Goal: Communication & Community: Connect with others

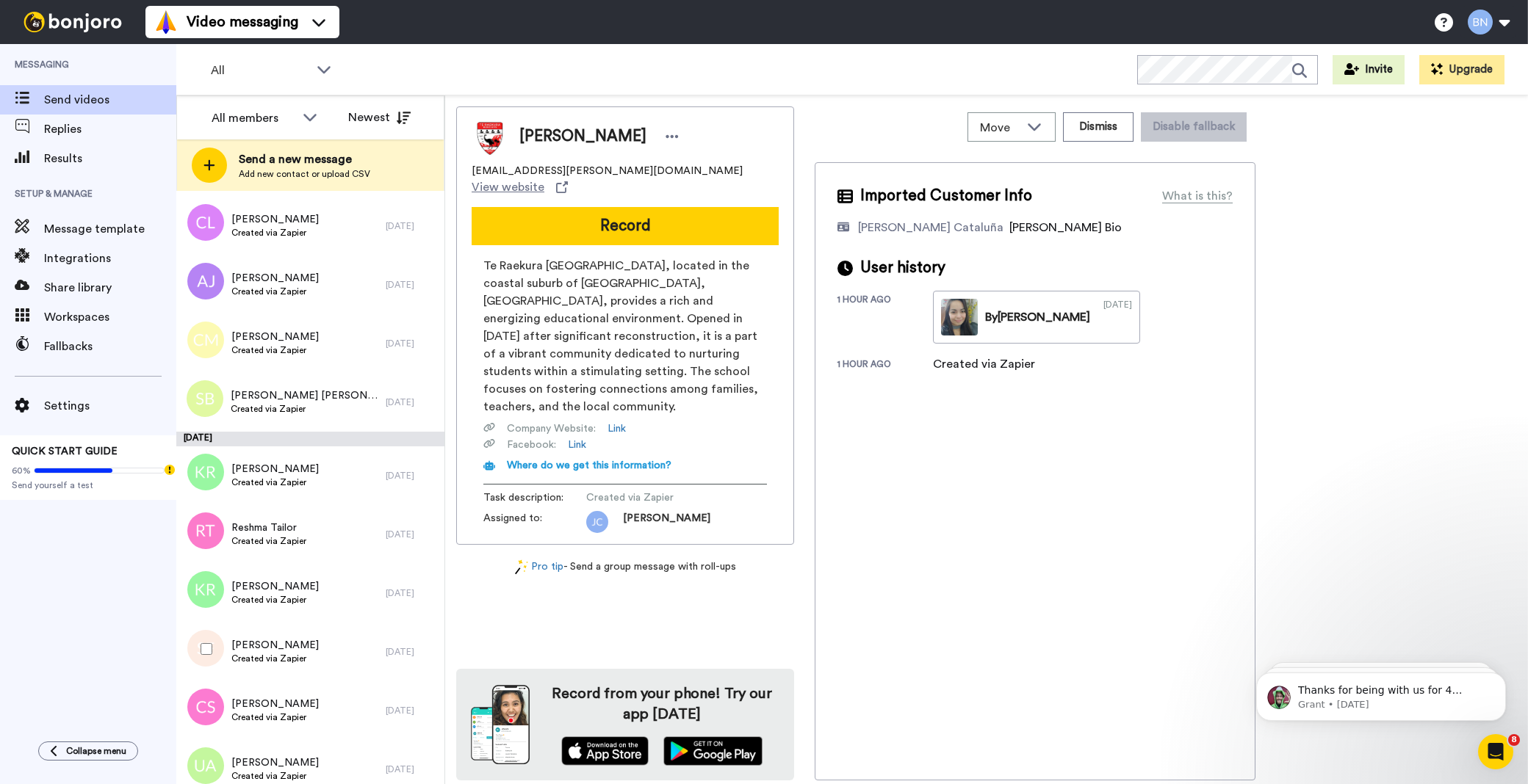
scroll to position [4703, 0]
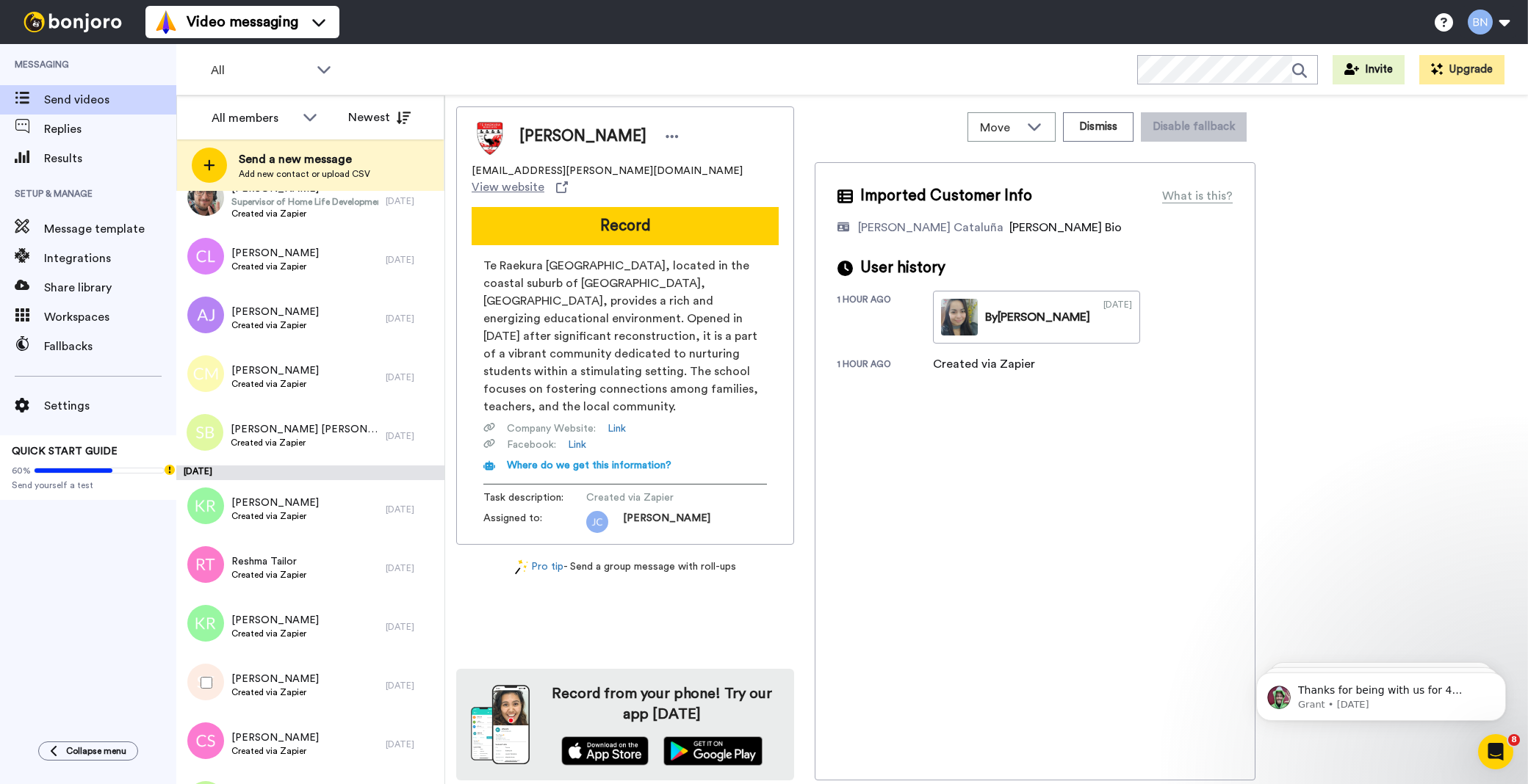
click at [291, 379] on span "Created via Zapier" at bounding box center [275, 383] width 88 height 11
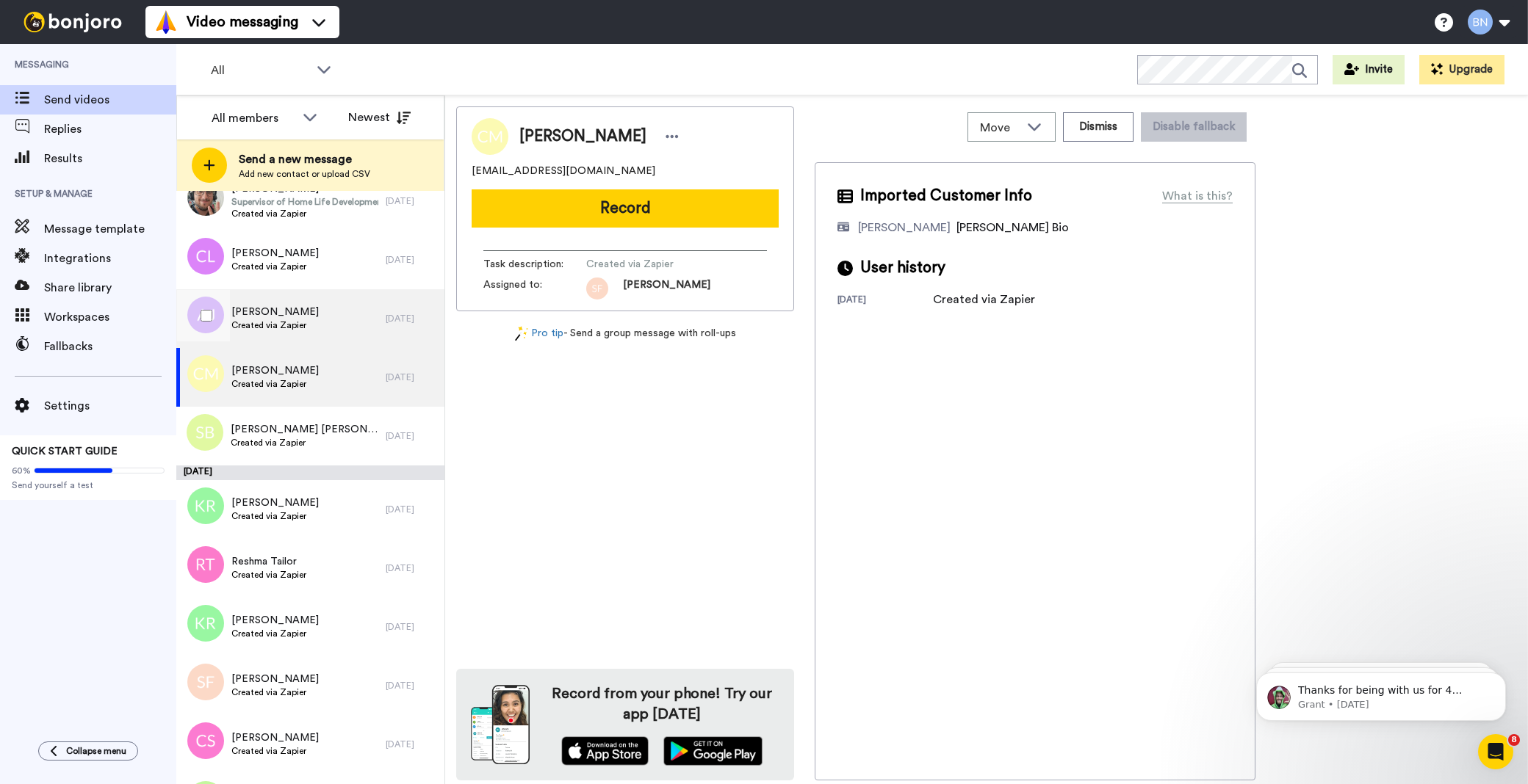
click at [280, 336] on div "[PERSON_NAME] Created via Zapier" at bounding box center [281, 319] width 209 height 58
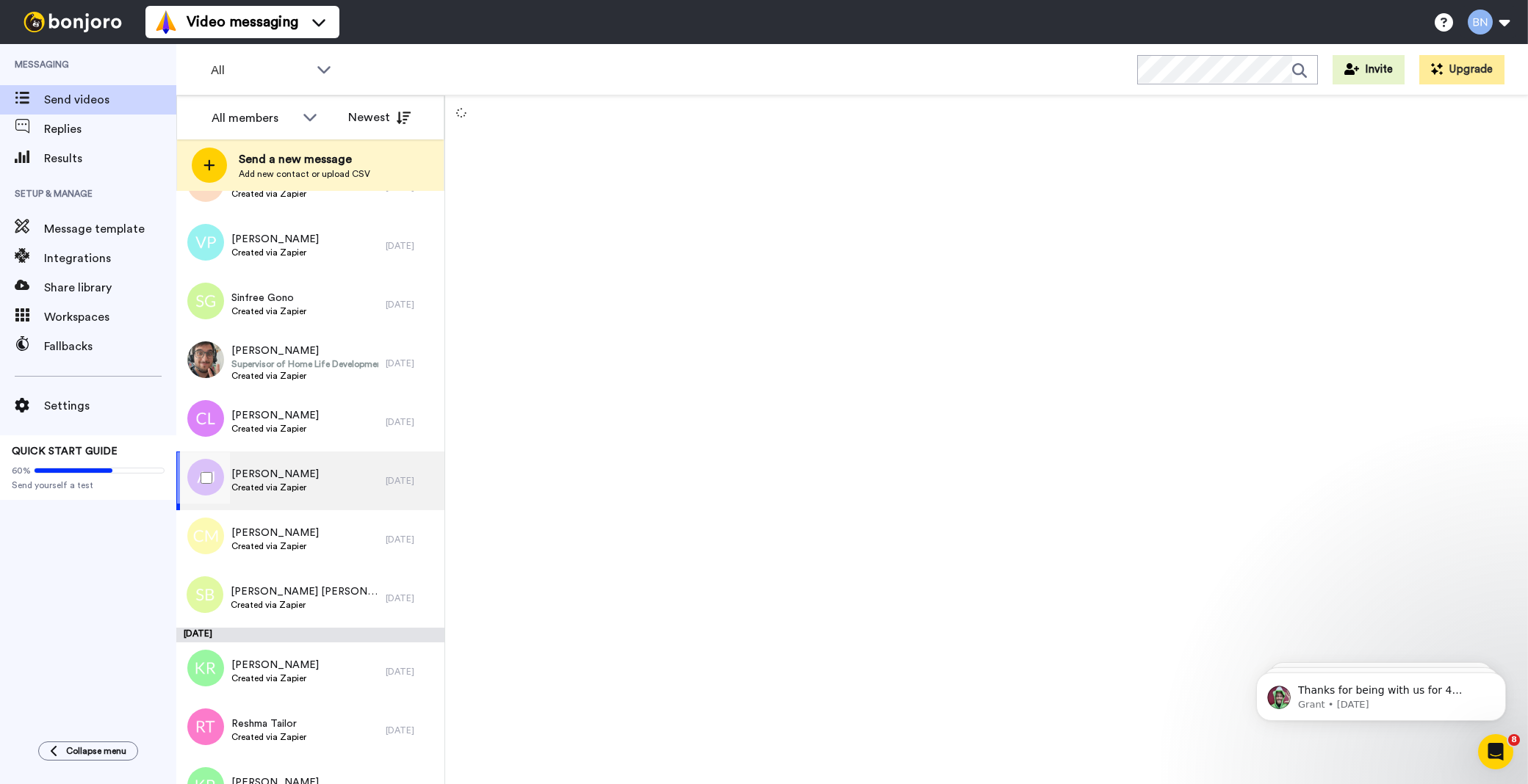
scroll to position [4486, 0]
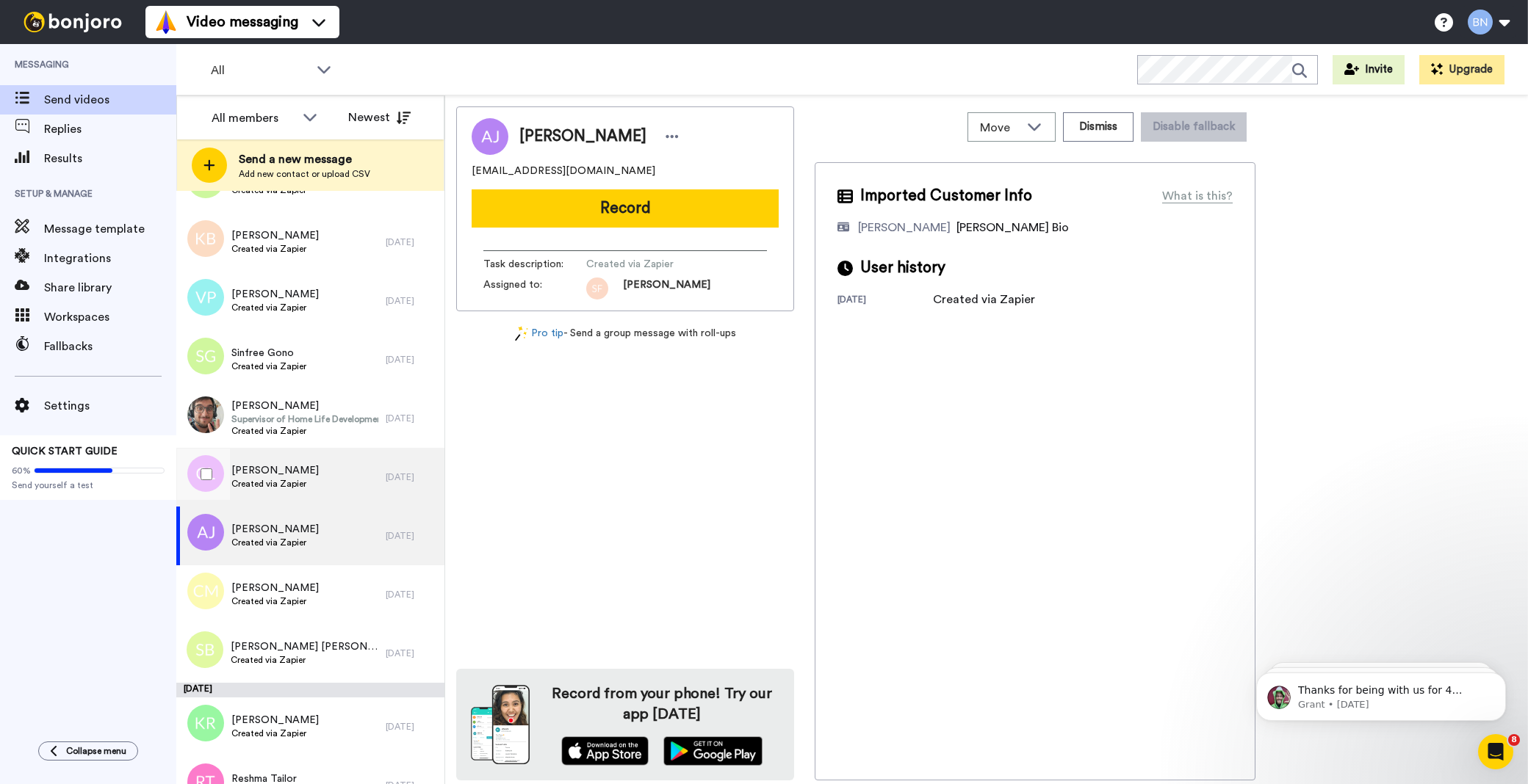
click at [273, 463] on span "[PERSON_NAME]" at bounding box center [275, 470] width 88 height 15
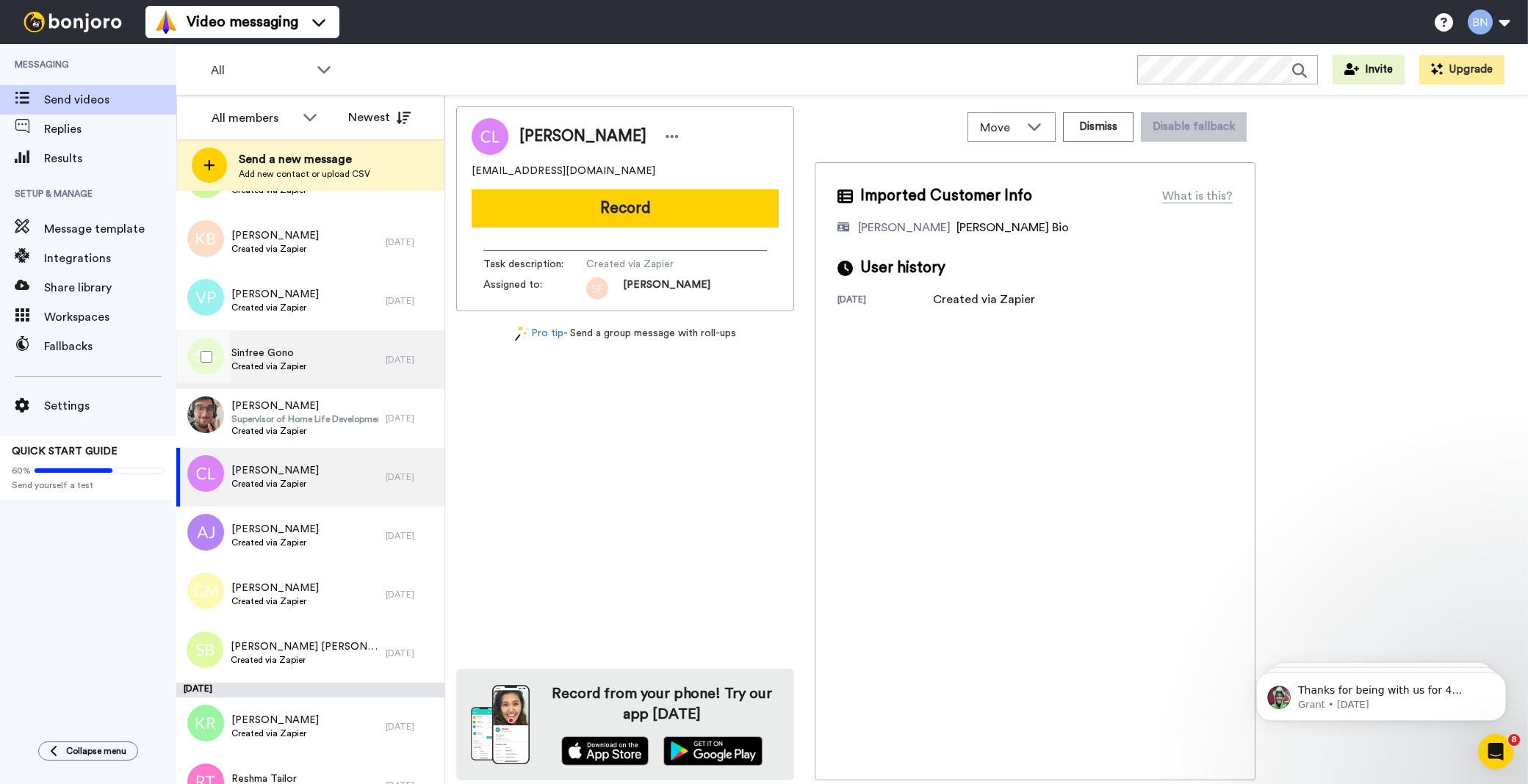
click at [263, 376] on div "Sinfree Gono Created via Zapier" at bounding box center [281, 360] width 209 height 58
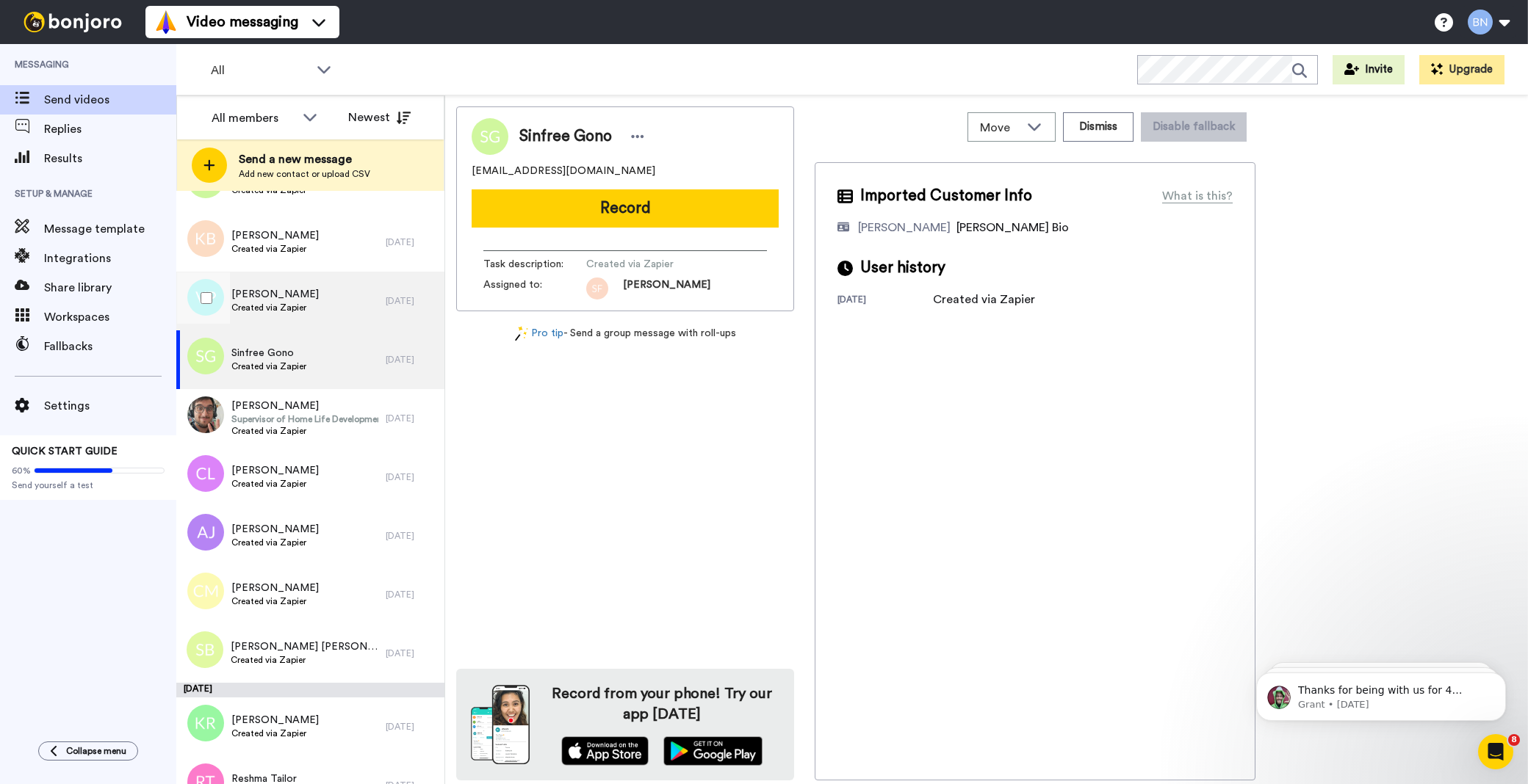
scroll to position [4377, 0]
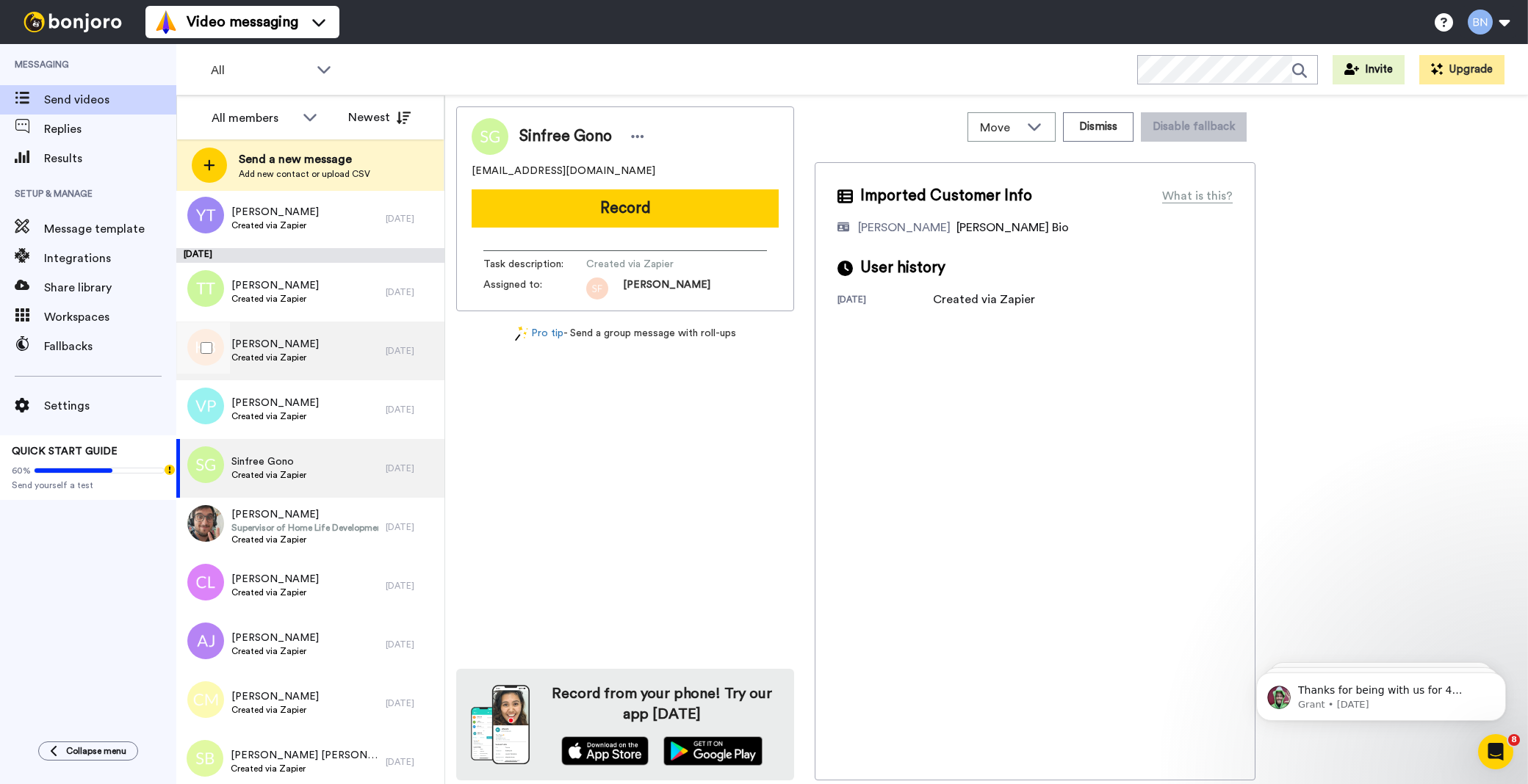
click at [301, 363] on div "[PERSON_NAME] Created via Zapier" at bounding box center [275, 351] width 88 height 28
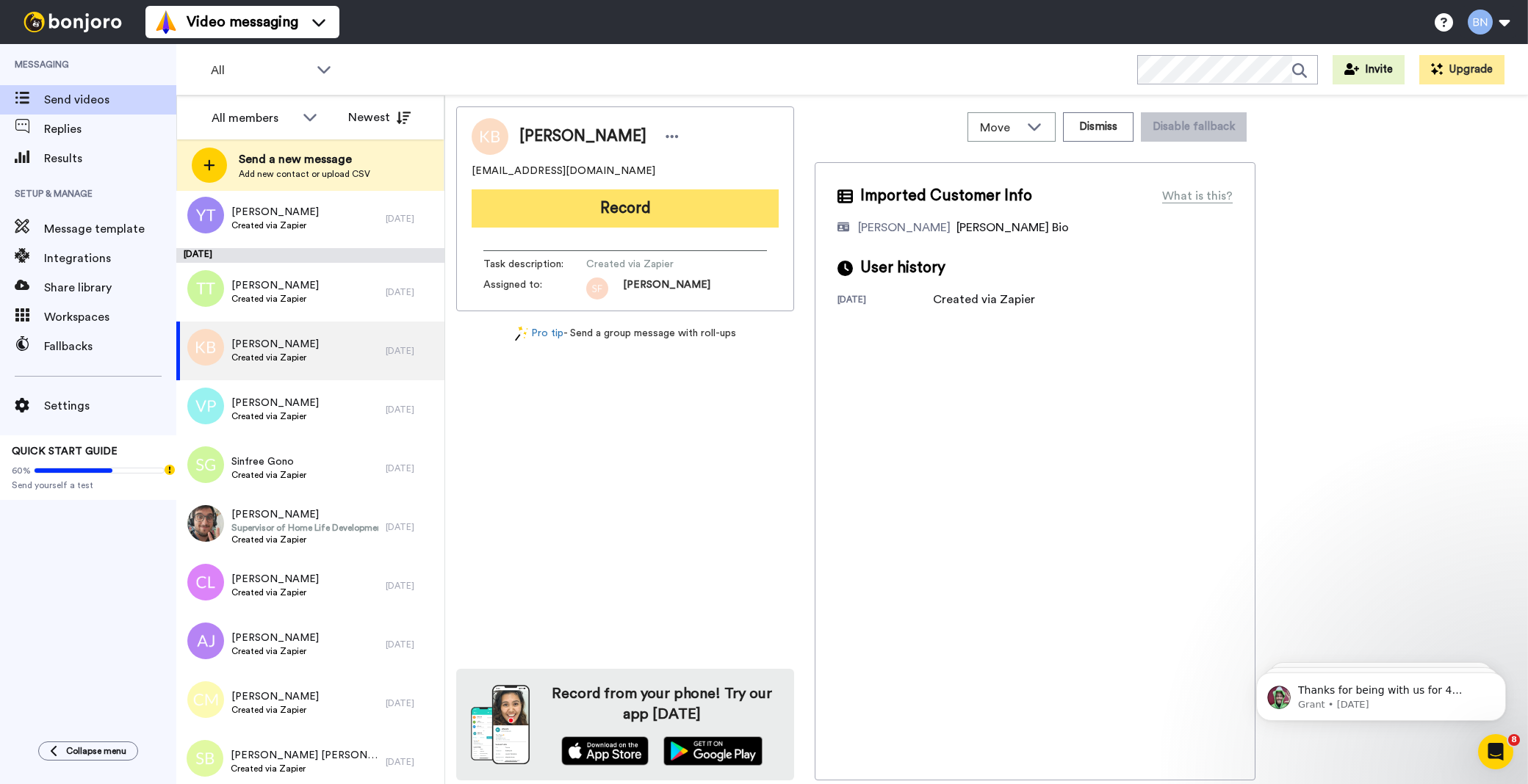
click at [651, 212] on button "Record" at bounding box center [625, 208] width 307 height 38
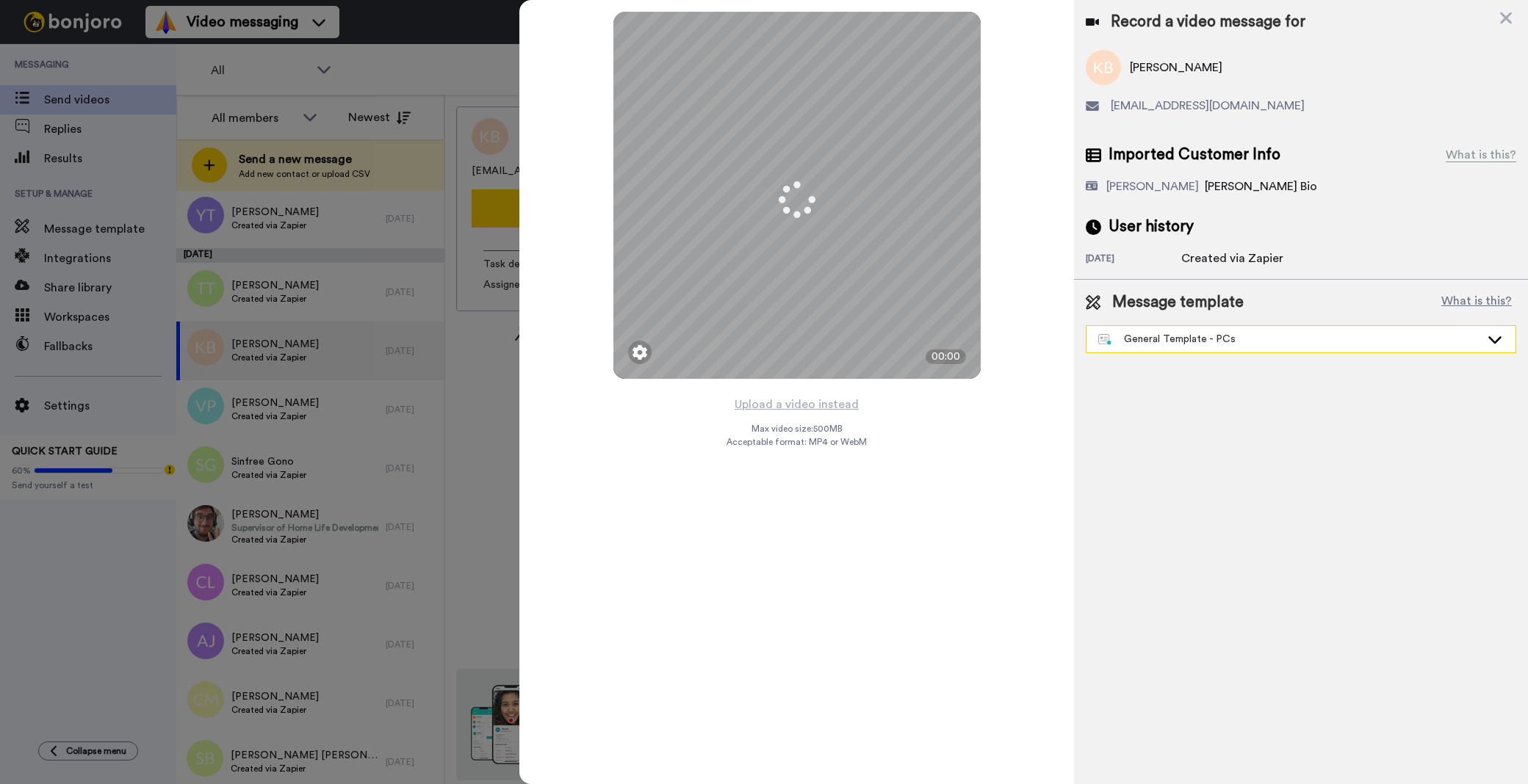
click at [1147, 336] on div "General Template - PCs" at bounding box center [1289, 339] width 382 height 15
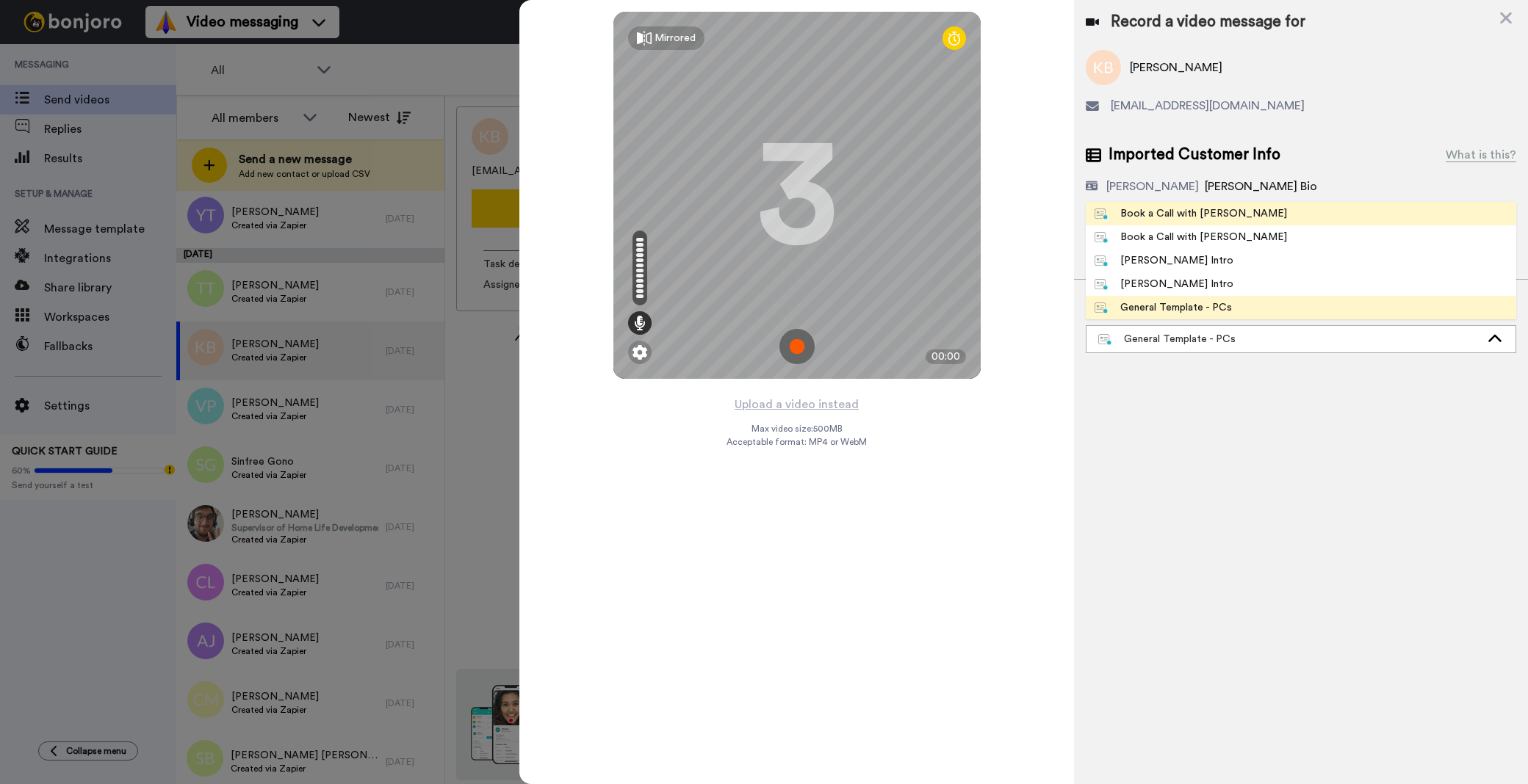
click at [1165, 214] on div "Book a Call with [PERSON_NAME]" at bounding box center [1190, 213] width 192 height 15
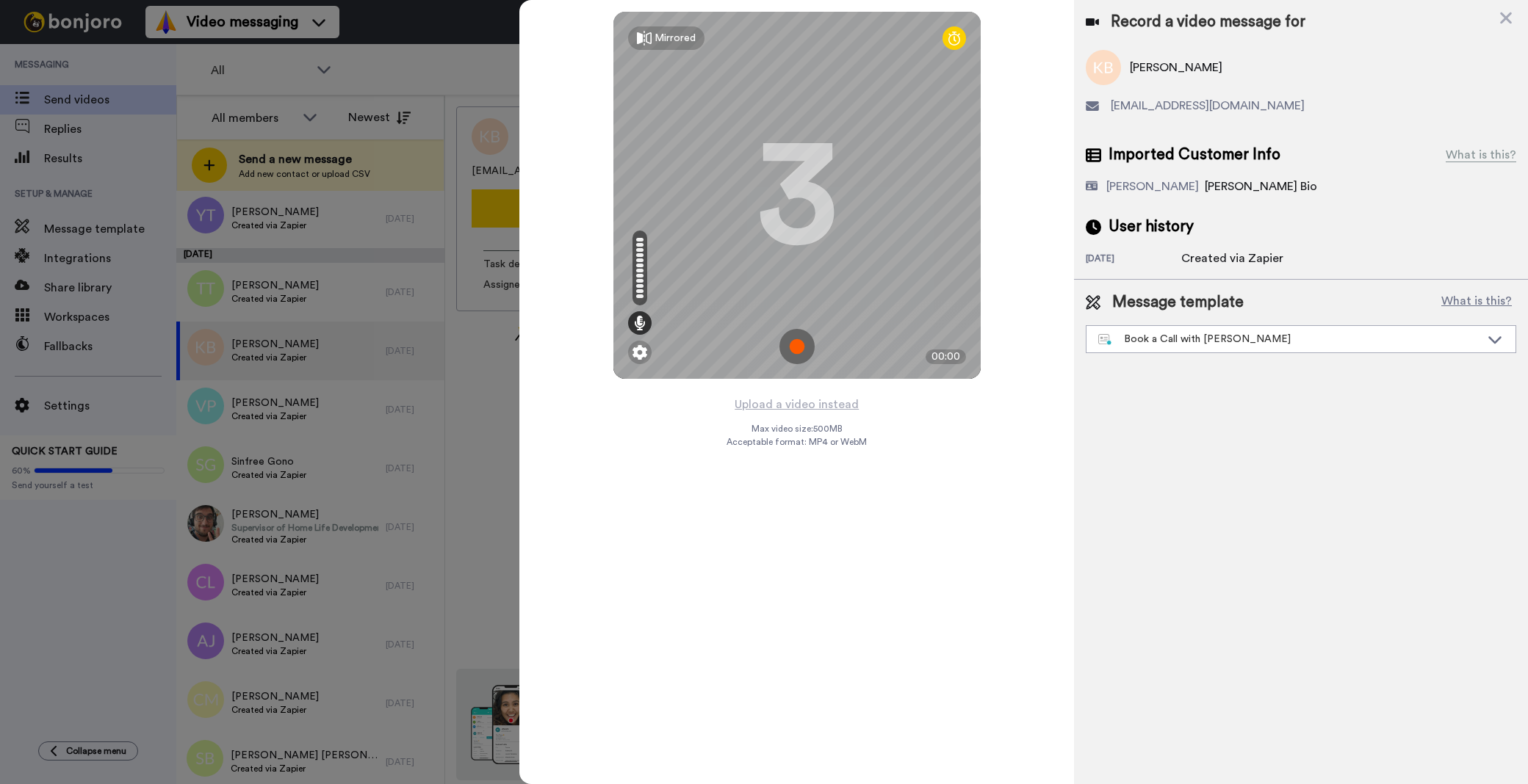
drag, startPoint x: 812, startPoint y: 401, endPoint x: 813, endPoint y: 386, distance: 15.0
click at [813, 395] on button "Upload a video instead" at bounding box center [796, 405] width 133 height 19
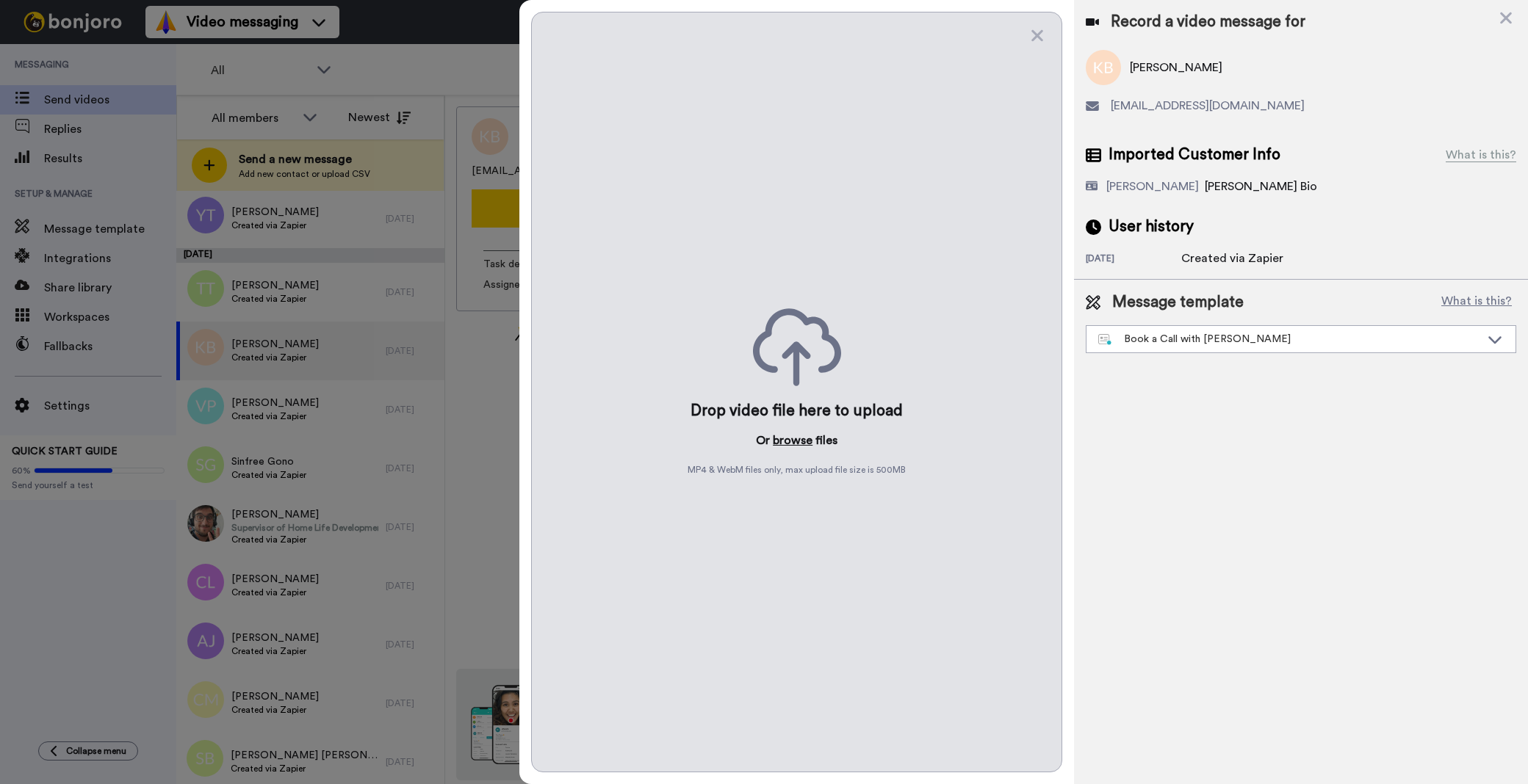
click at [805, 435] on button "browse" at bounding box center [792, 440] width 40 height 18
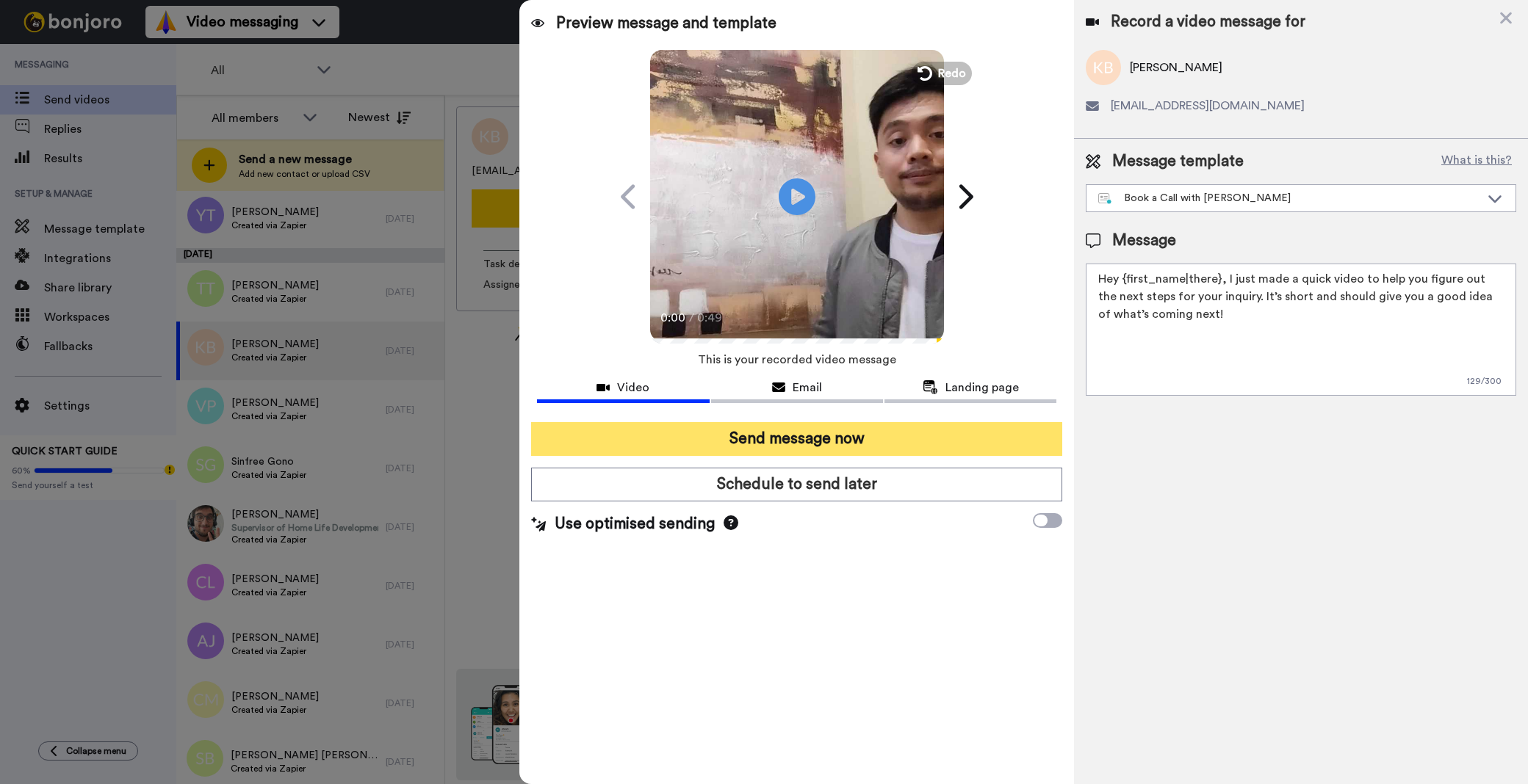
click at [813, 455] on button "Send message now" at bounding box center [796, 439] width 531 height 34
